Goal: Information Seeking & Learning: Compare options

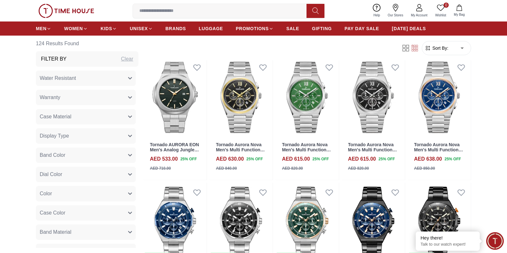
scroll to position [609, 0]
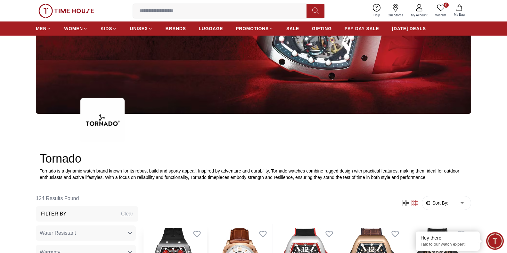
scroll to position [224, 0]
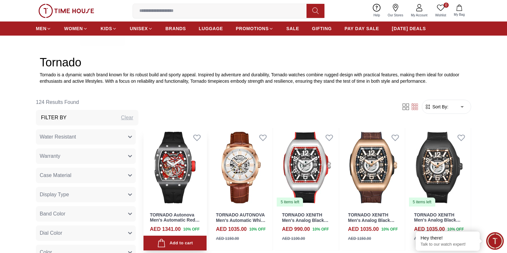
click at [170, 182] on img at bounding box center [175, 167] width 63 height 79
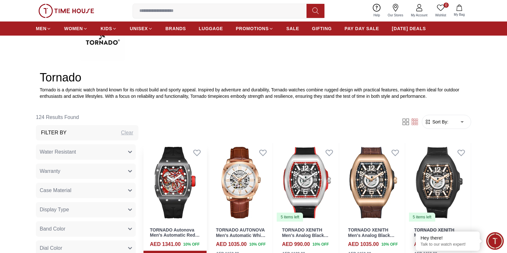
scroll to position [256, 0]
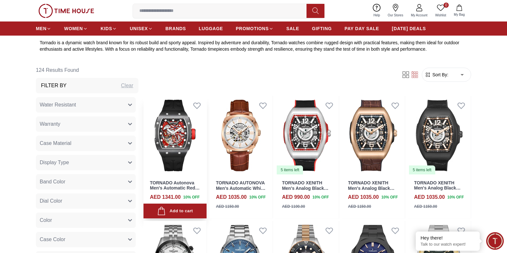
click at [170, 133] on img at bounding box center [175, 135] width 63 height 79
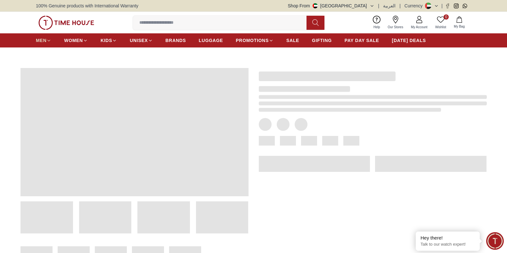
click at [45, 39] on span "MEN" at bounding box center [41, 40] width 11 height 6
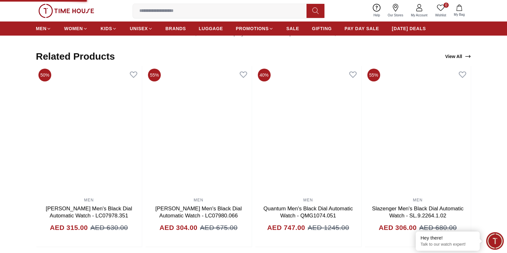
scroll to position [474, 0]
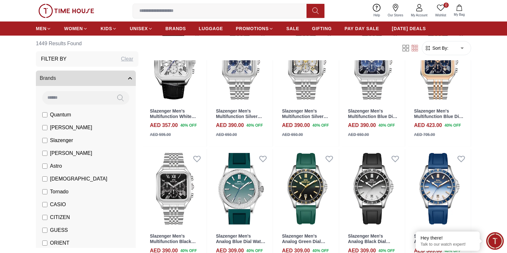
scroll to position [352, 0]
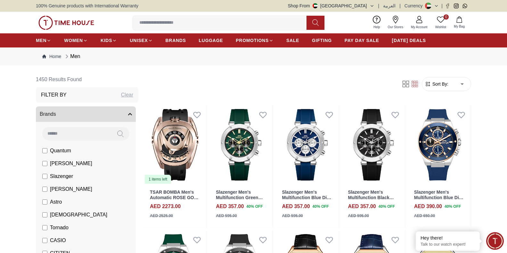
click at [196, 27] on input at bounding box center [222, 22] width 179 height 13
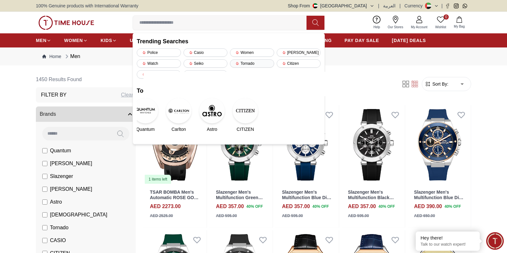
click at [255, 60] on div "Tornado" at bounding box center [252, 63] width 44 height 8
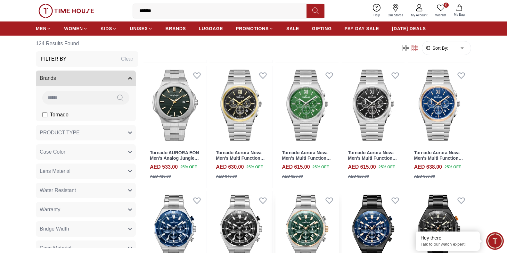
scroll to position [384, 0]
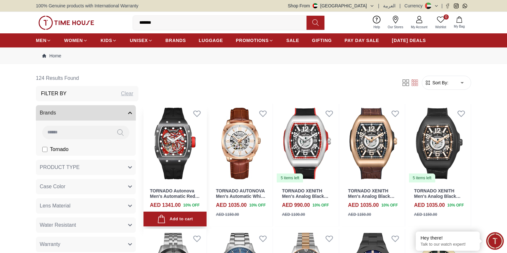
click at [182, 130] on img at bounding box center [175, 143] width 63 height 79
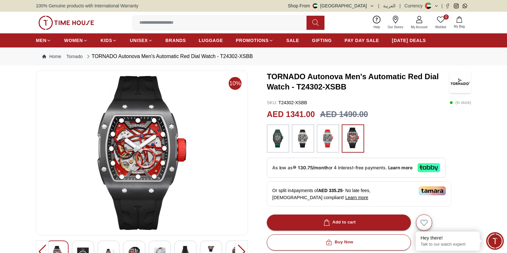
click at [327, 130] on img at bounding box center [328, 139] width 16 height 22
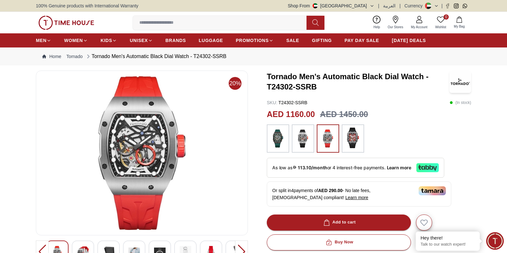
click at [308, 136] on img at bounding box center [303, 139] width 16 height 22
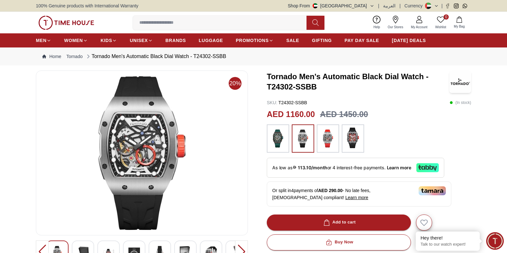
click at [276, 134] on img at bounding box center [278, 139] width 16 height 22
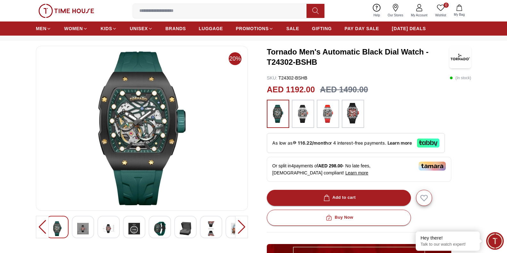
scroll to position [32, 0]
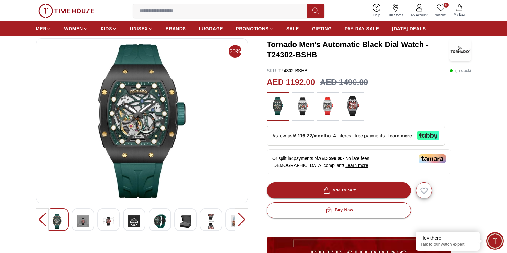
click at [358, 107] on img at bounding box center [353, 105] width 16 height 21
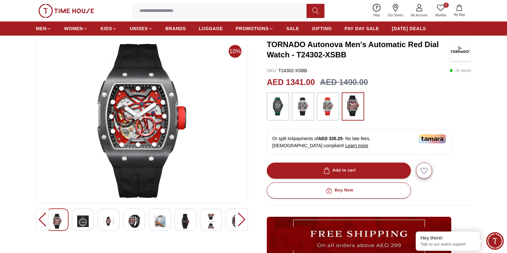
click at [285, 108] on img at bounding box center [278, 106] width 16 height 22
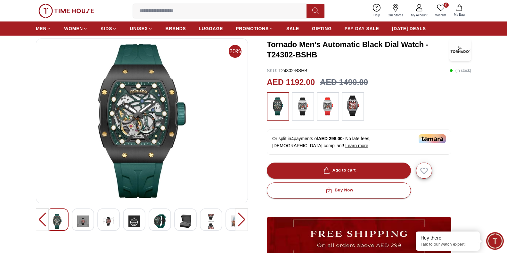
click at [360, 102] on img at bounding box center [353, 105] width 16 height 21
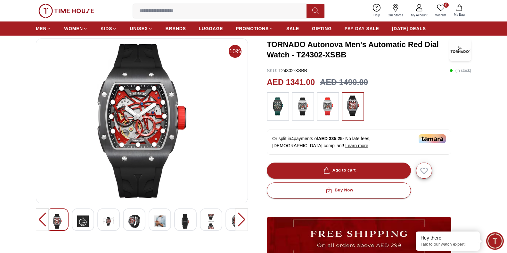
click at [301, 105] on img at bounding box center [303, 106] width 16 height 22
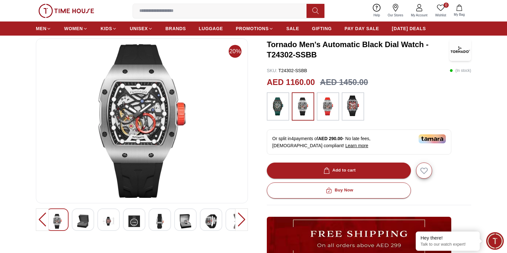
click at [334, 104] on img at bounding box center [328, 106] width 16 height 22
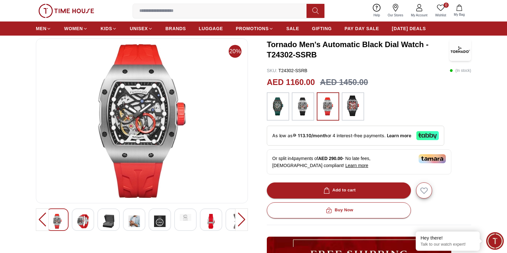
click at [275, 108] on img at bounding box center [278, 106] width 16 height 22
